Goal: Transaction & Acquisition: Purchase product/service

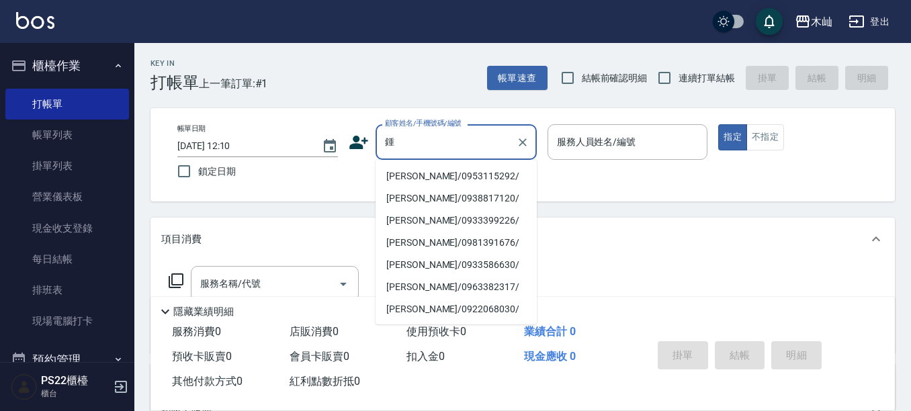
scroll to position [67, 0]
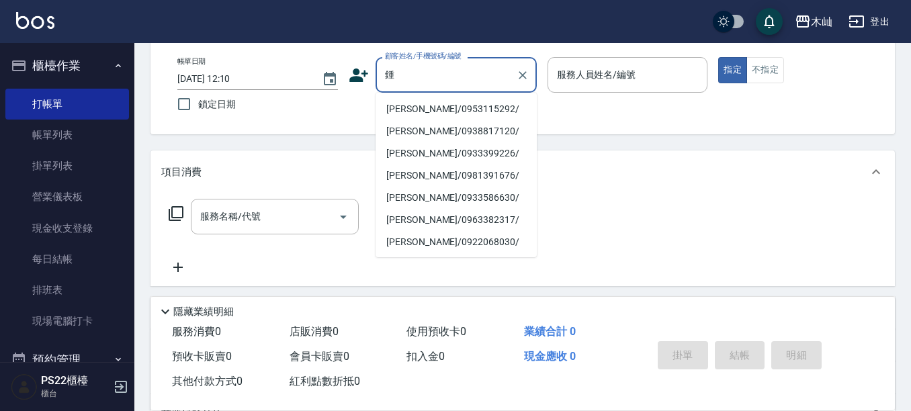
click at [421, 107] on li "[PERSON_NAME]/0953115292/" at bounding box center [455, 109] width 161 height 22
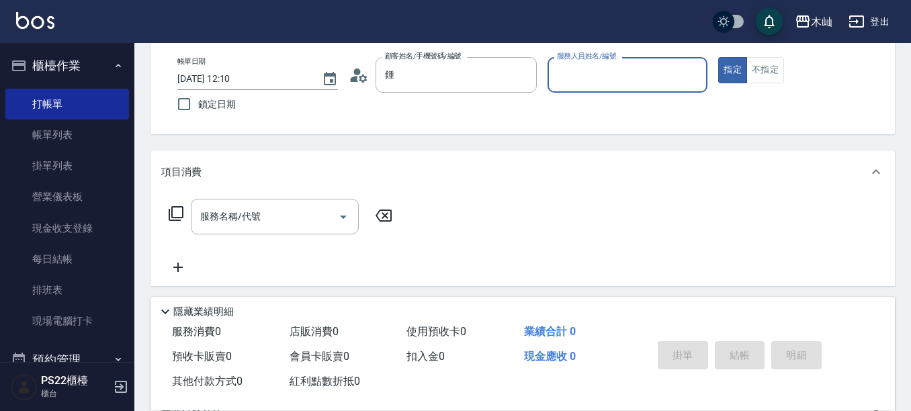
type input "[PERSON_NAME]/0953115292/"
click at [572, 80] on input "服務人員姓名/編號" at bounding box center [627, 75] width 148 height 24
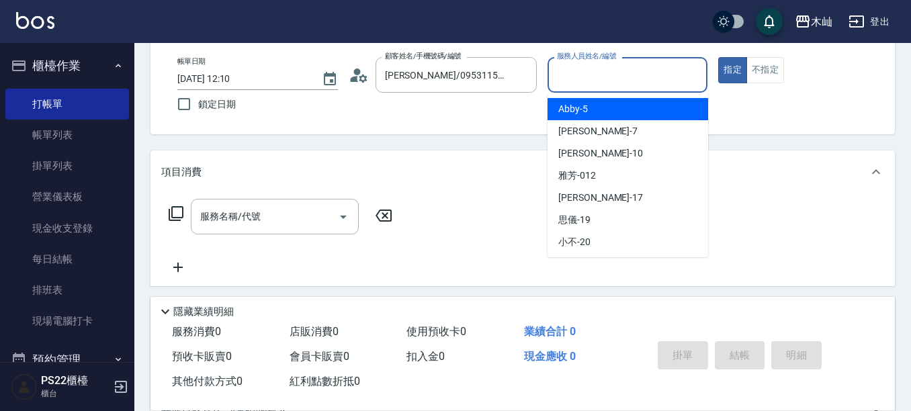
click at [577, 103] on span "Abby -5" at bounding box center [573, 109] width 30 height 14
type input "Abby-5"
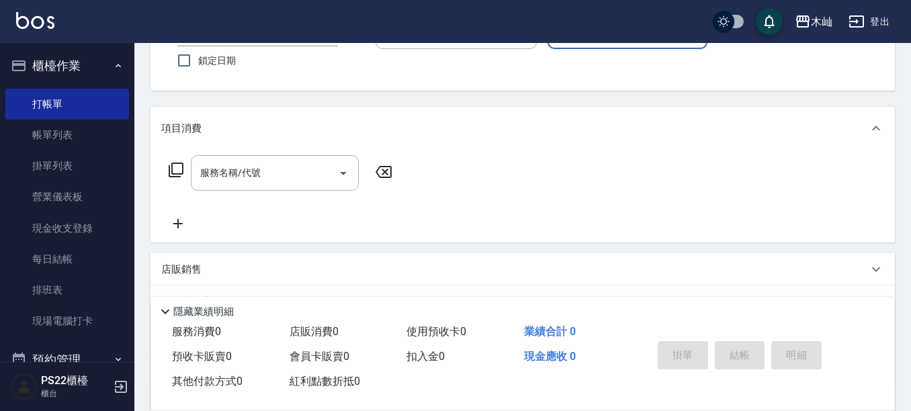
scroll to position [134, 0]
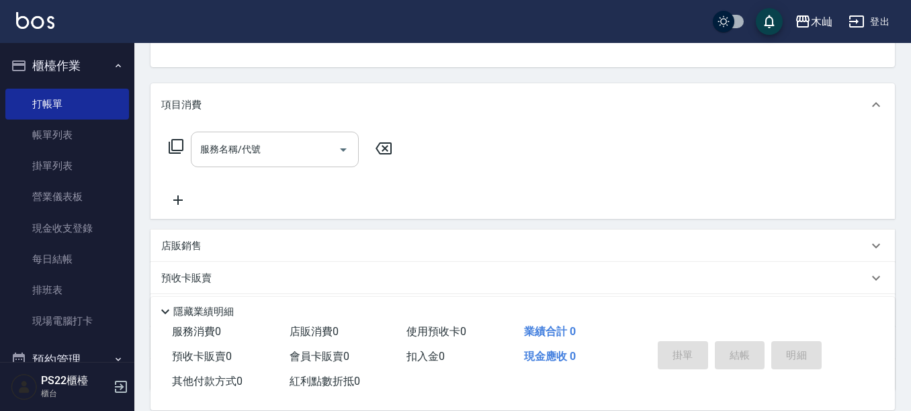
click at [285, 154] on input "服務名稱/代號" at bounding box center [265, 150] width 136 height 24
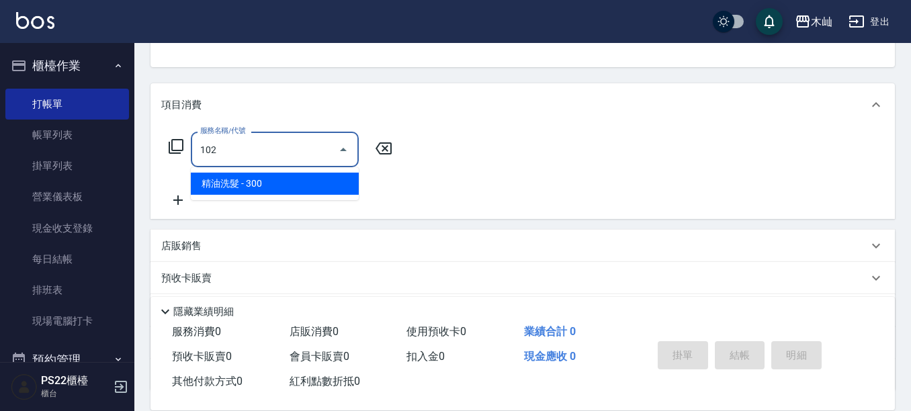
type input "精油洗髮(102)"
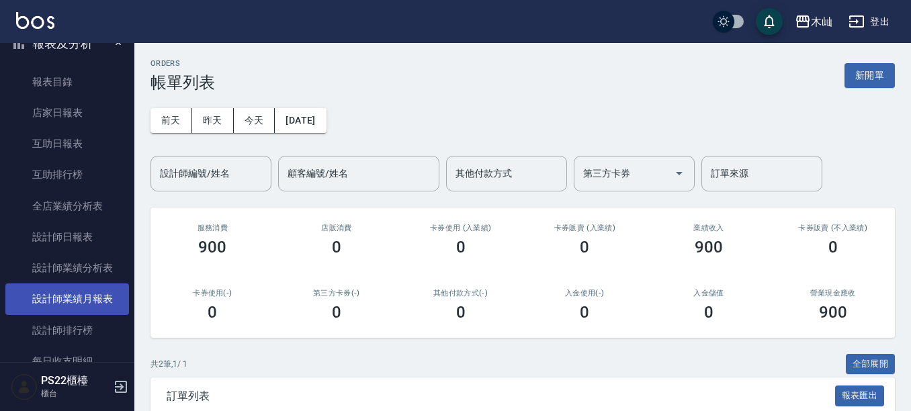
scroll to position [403, 0]
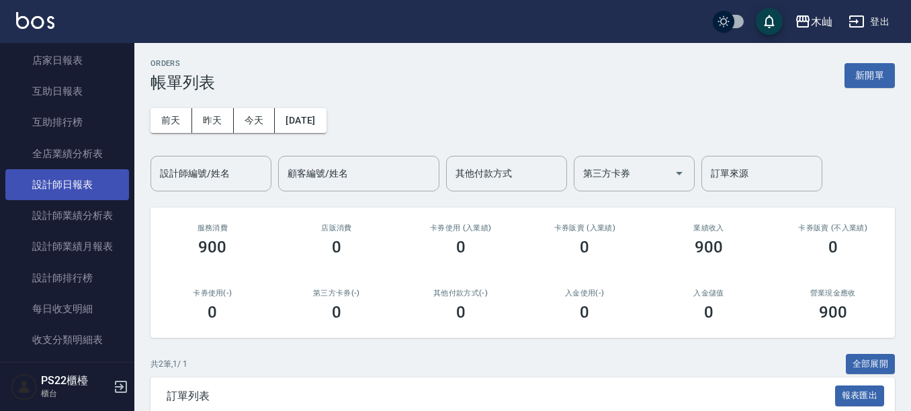
click at [79, 186] on link "設計師日報表" at bounding box center [67, 184] width 124 height 31
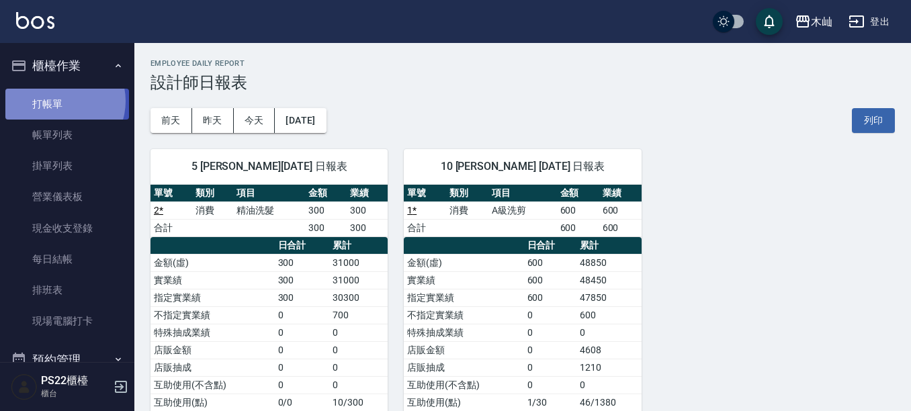
click at [61, 101] on link "打帳單" at bounding box center [67, 104] width 124 height 31
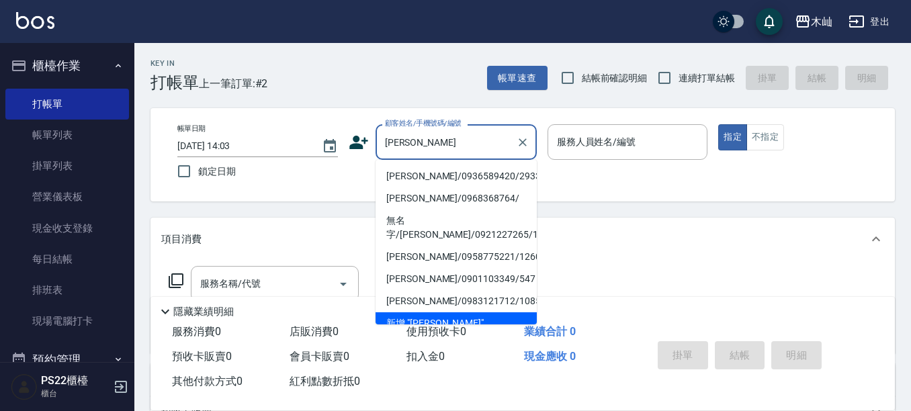
click at [459, 170] on li "[PERSON_NAME]/0936589420/293337" at bounding box center [455, 176] width 161 height 22
type input "[PERSON_NAME]/0936589420/293337"
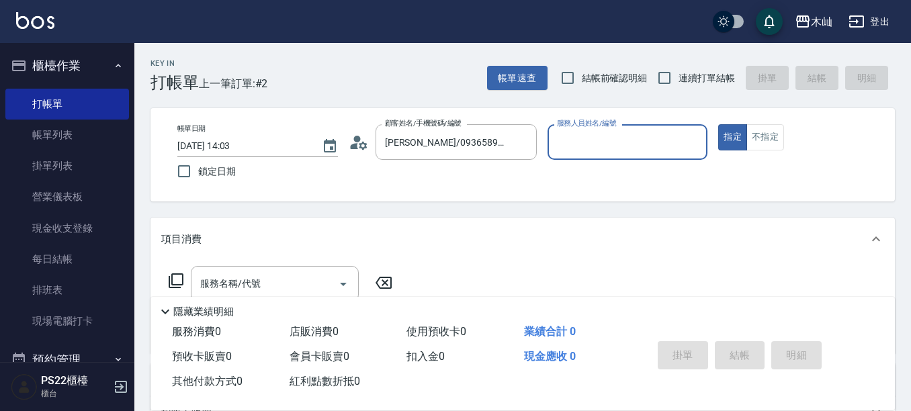
type input "小愛-10"
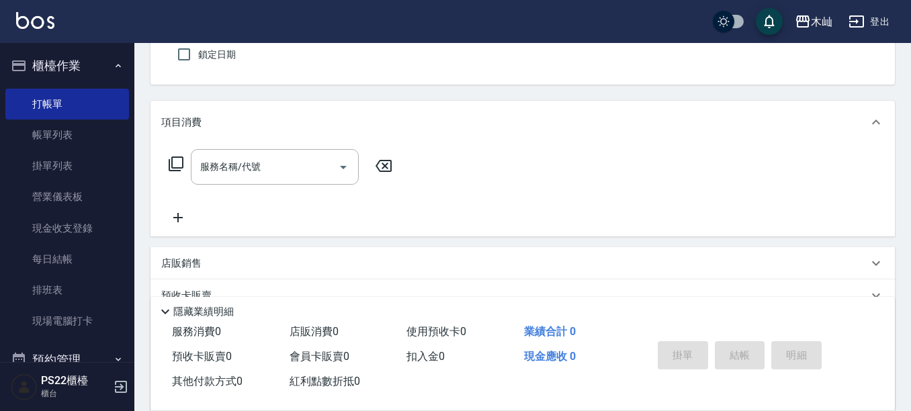
scroll to position [134, 0]
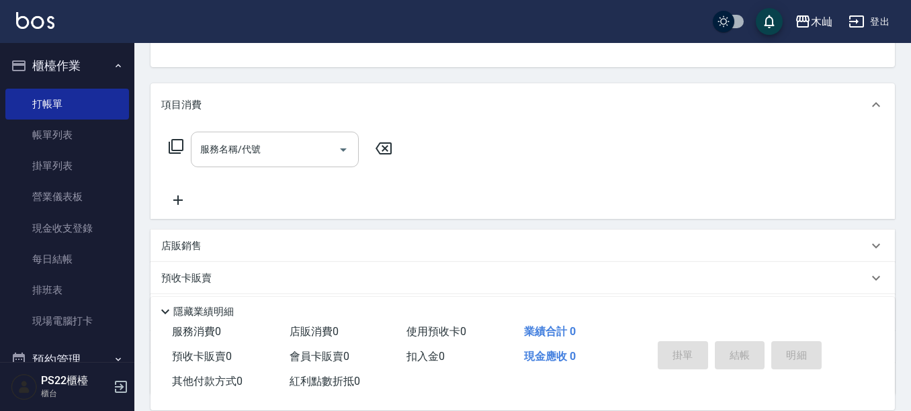
click at [293, 163] on div "服務名稱/代號" at bounding box center [275, 150] width 168 height 36
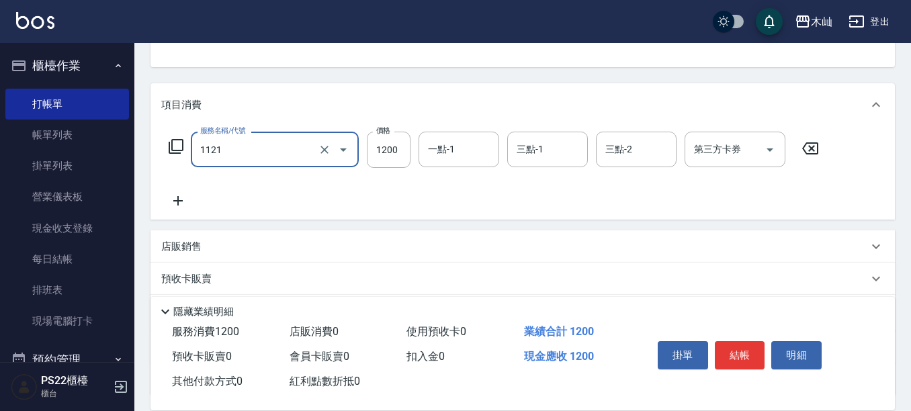
type input "頭皮卡使用(1121)"
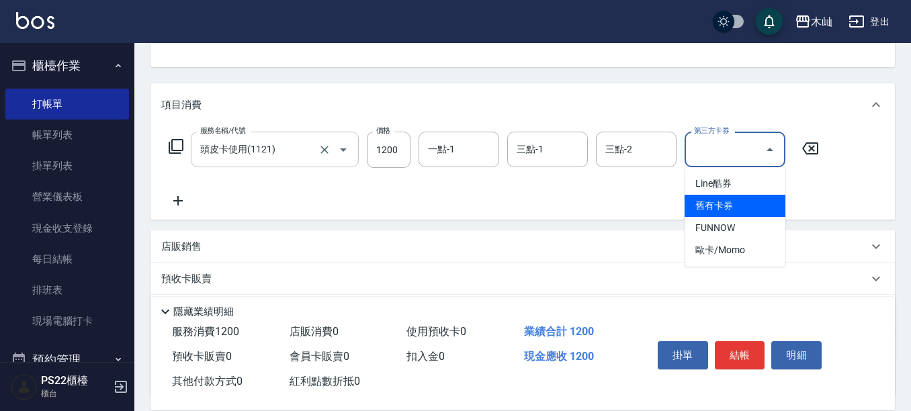
type input "舊有卡券"
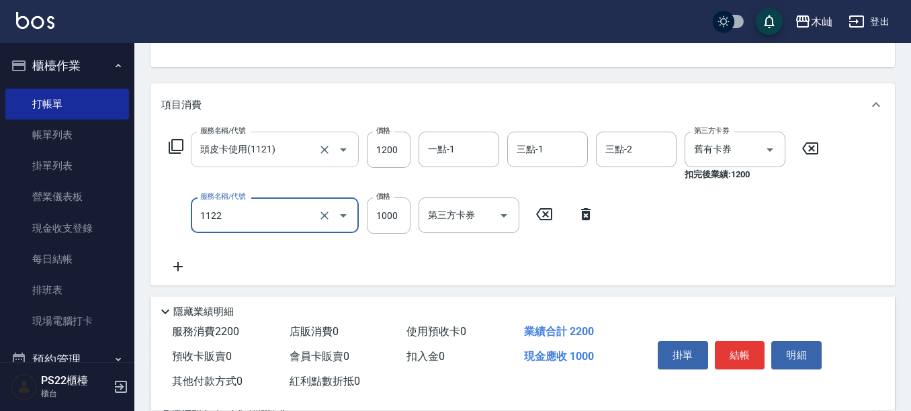
type input "蘆薈卡使用(1122)"
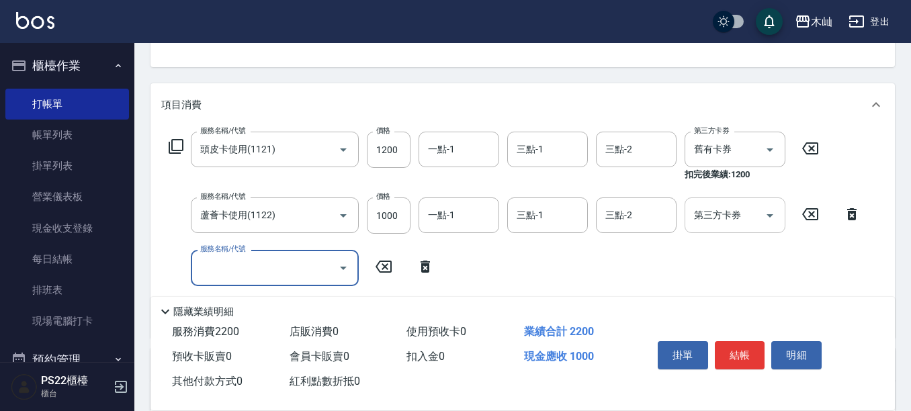
click at [706, 214] on input "第三方卡券" at bounding box center [724, 215] width 68 height 24
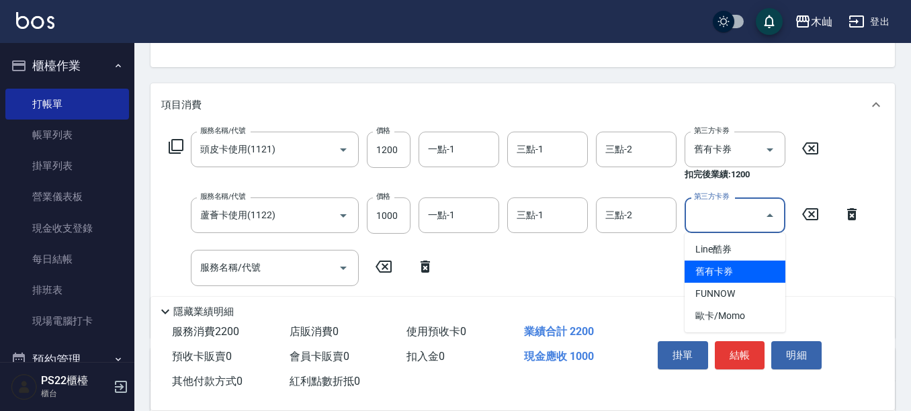
click at [708, 264] on span "舊有卡券" at bounding box center [734, 272] width 101 height 22
type input "舊有卡券"
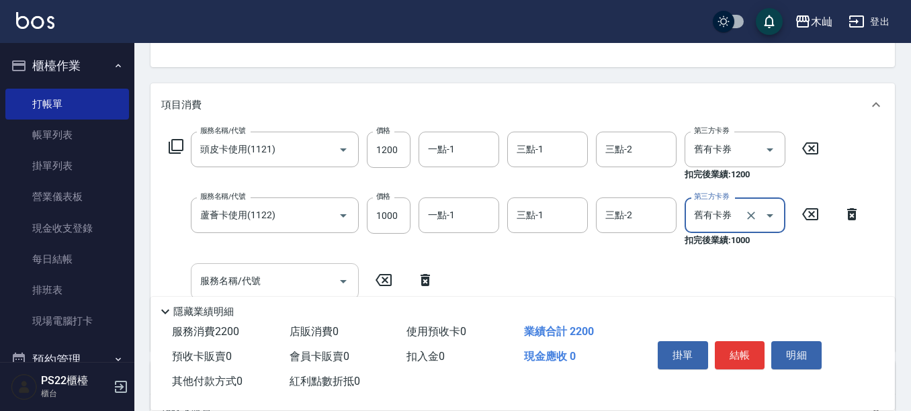
click at [287, 276] on input "服務名稱/代號" at bounding box center [265, 281] width 136 height 24
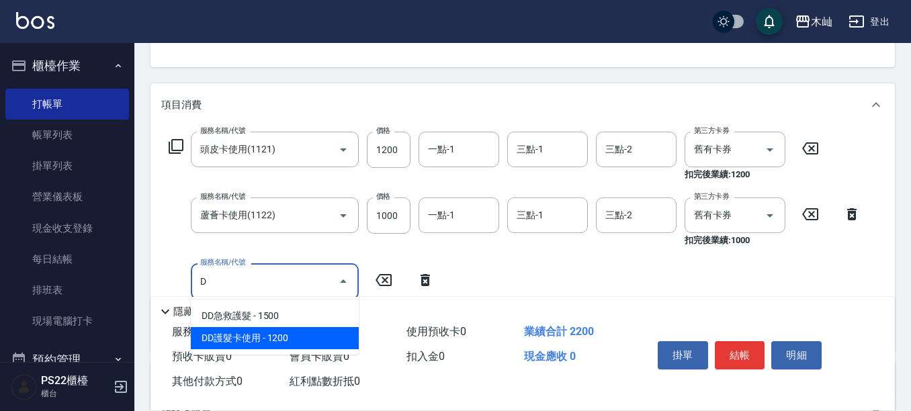
click at [279, 342] on span "DD護髮卡使用 - 1200" at bounding box center [275, 338] width 168 height 22
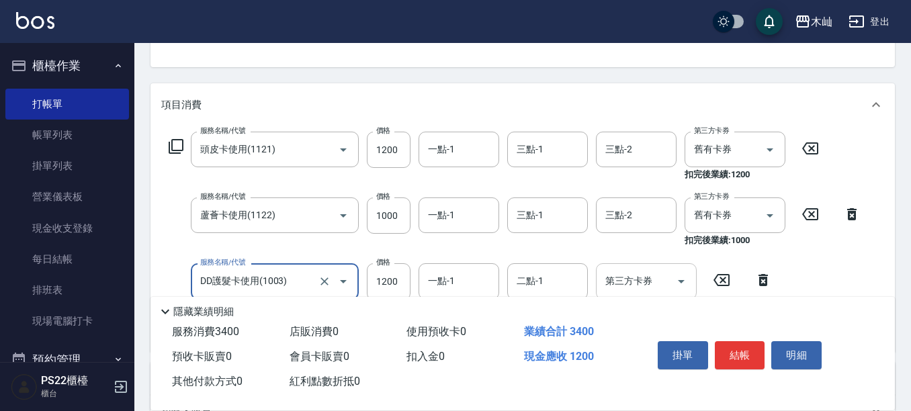
type input "DD護髮卡使用(1003)"
click at [620, 273] on div "第三方卡券 第三方卡券" at bounding box center [646, 281] width 101 height 36
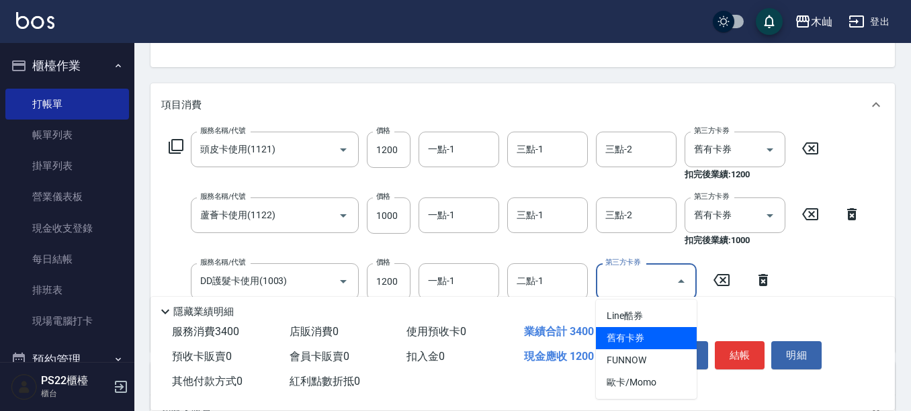
click at [633, 336] on span "舊有卡券" at bounding box center [646, 338] width 101 height 22
type input "舊有卡券"
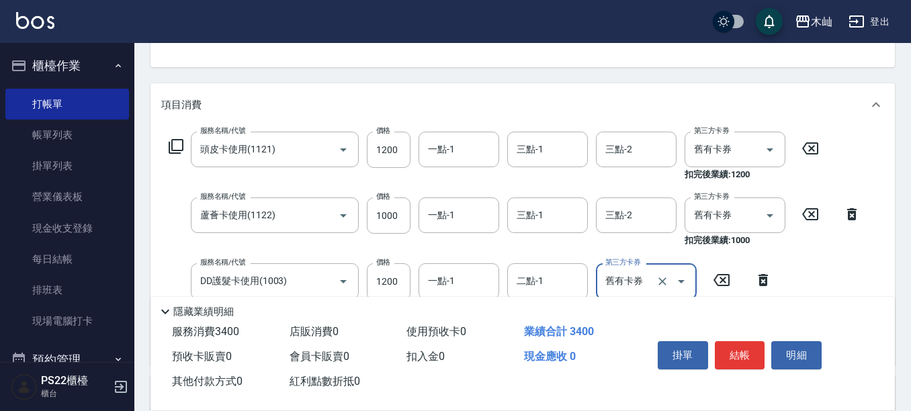
scroll to position [201, 0]
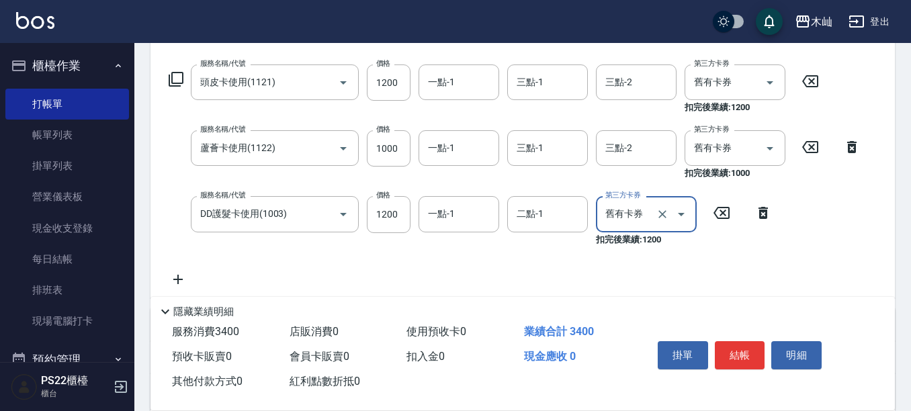
click at [181, 275] on icon at bounding box center [178, 279] width 34 height 16
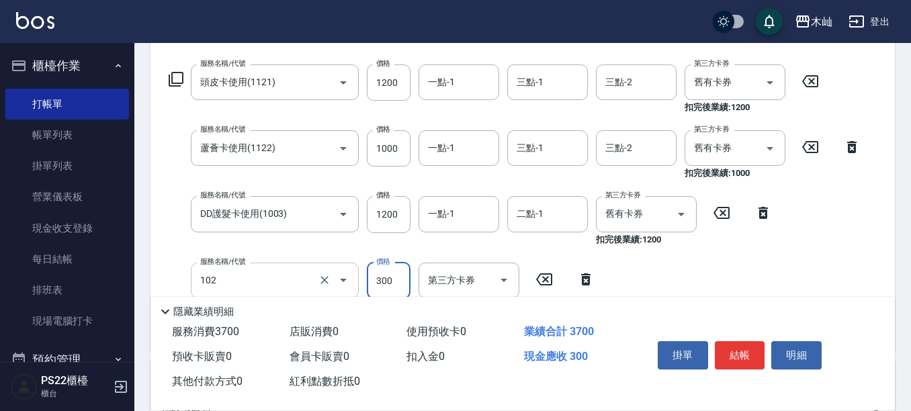
type input "精油洗髮(102)"
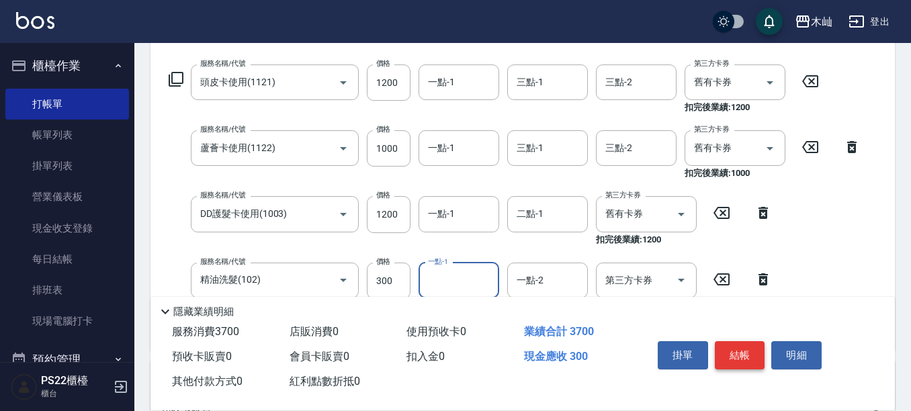
click at [736, 343] on button "結帳" at bounding box center [740, 355] width 50 height 28
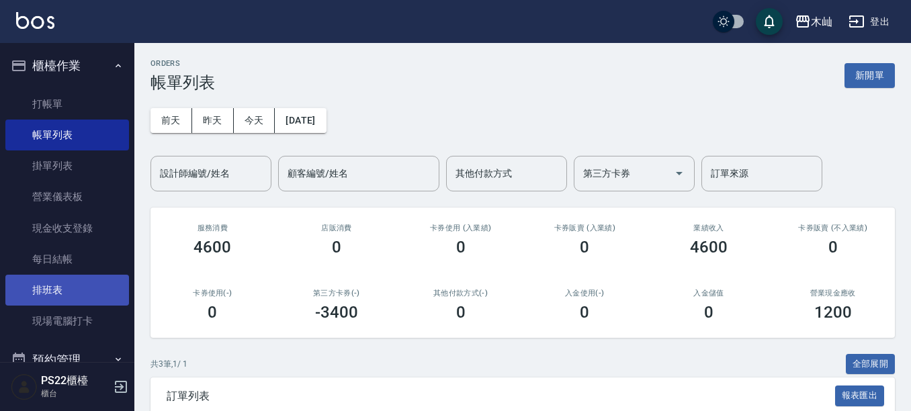
click at [82, 283] on link "排班表" at bounding box center [67, 290] width 124 height 31
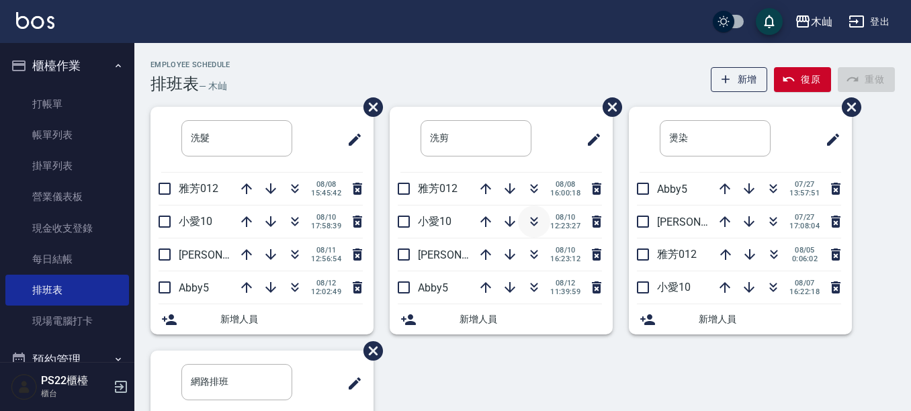
click at [526, 219] on icon "button" at bounding box center [534, 222] width 16 height 16
